Goal: Information Seeking & Learning: Understand process/instructions

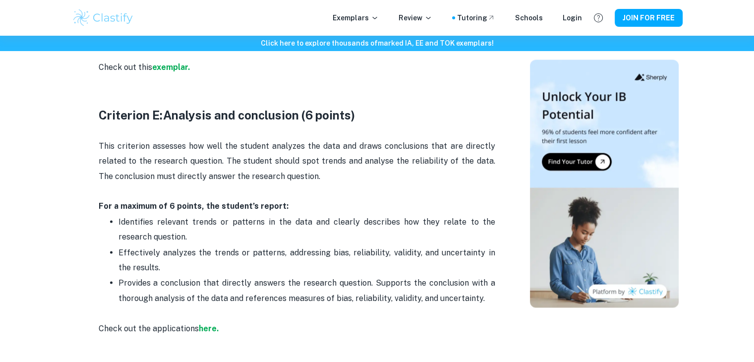
scroll to position [1805, 0]
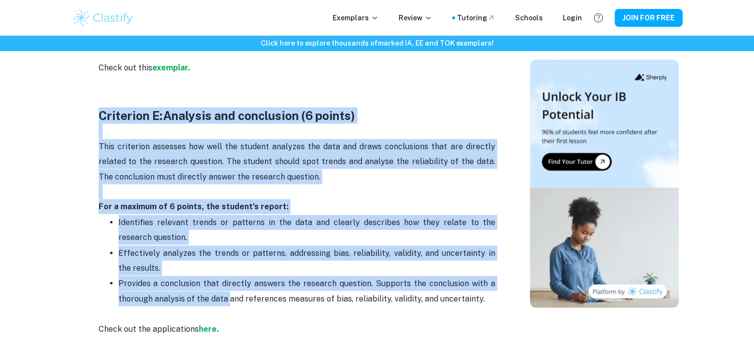
drag, startPoint x: 90, startPoint y: 119, endPoint x: 229, endPoint y: 306, distance: 232.2
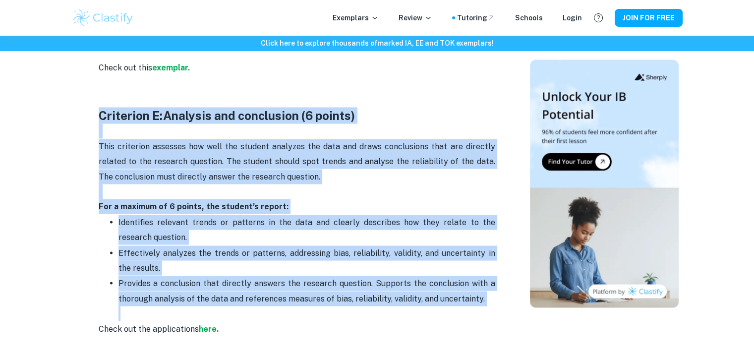
click at [185, 256] on p "Effectively analyzes the trends or patterns, addressing bias, reliability, vali…" at bounding box center [307, 260] width 377 height 30
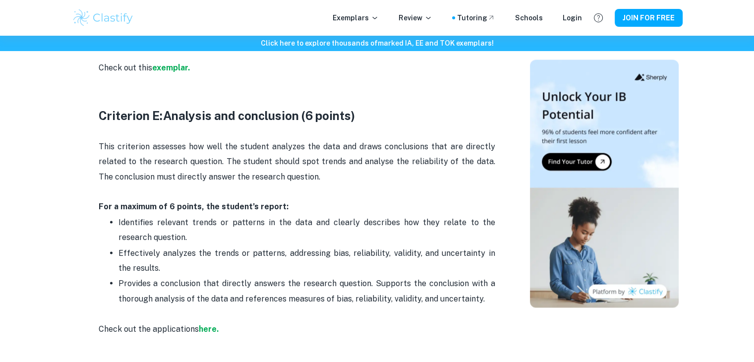
drag, startPoint x: 312, startPoint y: 173, endPoint x: 277, endPoint y: 148, distance: 43.5
click at [277, 148] on p "This criterion assesses how well the student analyzes the data and draws conclu…" at bounding box center [297, 161] width 397 height 45
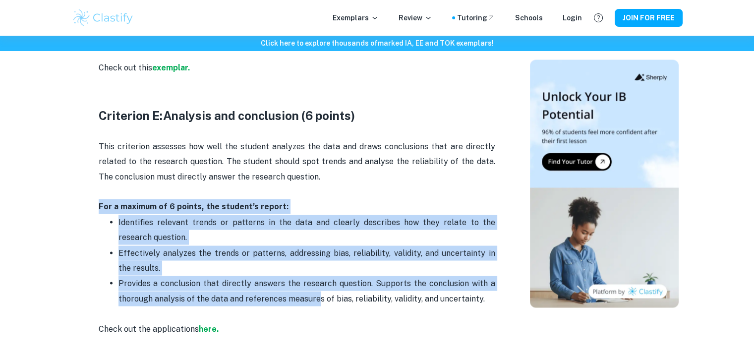
drag, startPoint x: 306, startPoint y: 190, endPoint x: 316, endPoint y: 294, distance: 103.7
click at [303, 261] on p "Effectively analyzes the trends or patterns, addressing bias, reliability, vali…" at bounding box center [307, 260] width 377 height 30
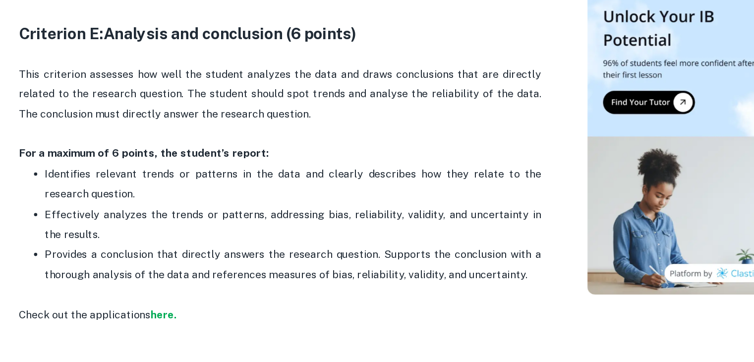
scroll to position [1810, 0]
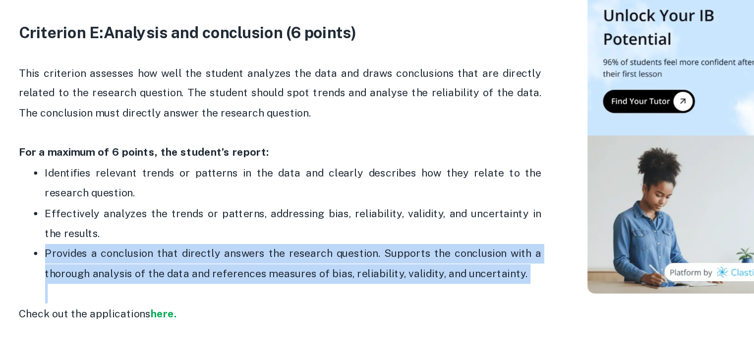
drag, startPoint x: 484, startPoint y: 291, endPoint x: 299, endPoint y: 300, distance: 185.2
click at [299, 300] on p "Provides a conclusion that directly answers the research question. Supports the…" at bounding box center [307, 292] width 377 height 45
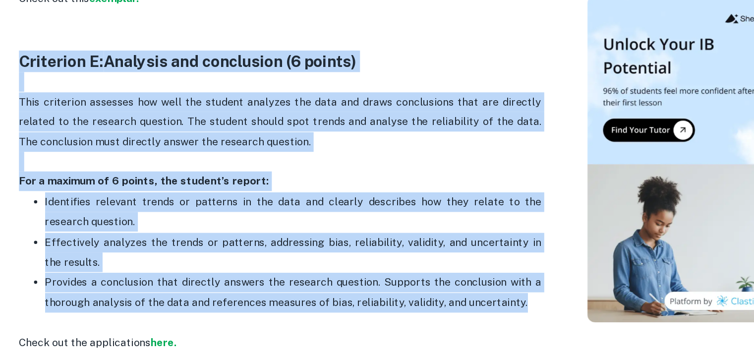
drag, startPoint x: 487, startPoint y: 291, endPoint x: 96, endPoint y: 103, distance: 434.7
copy div "Criterion E: Analysis and conclusion (6 points) This criterion assesses how wel…"
click at [179, 178] on p at bounding box center [297, 185] width 397 height 15
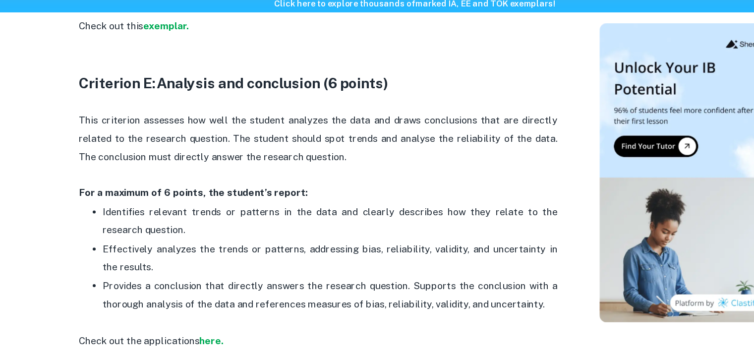
scroll to position [1767, 0]
